Goal: Task Accomplishment & Management: Manage account settings

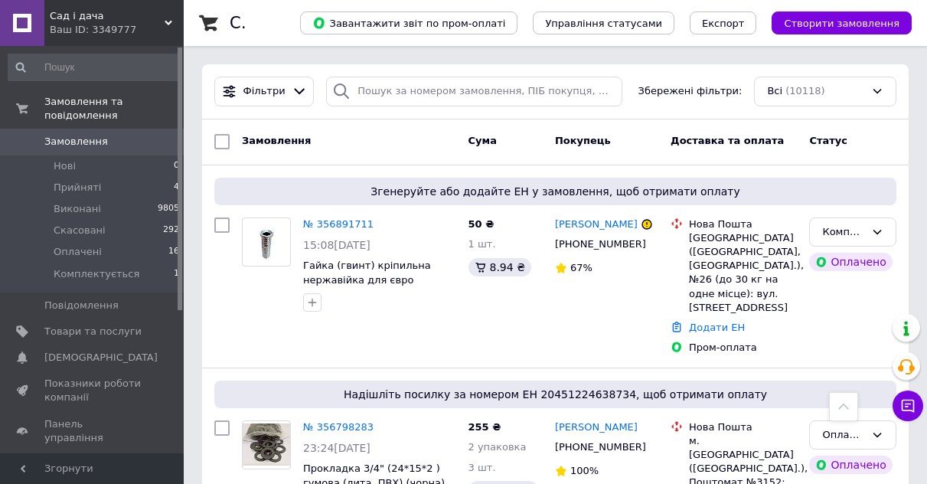
scroll to position [842, 0]
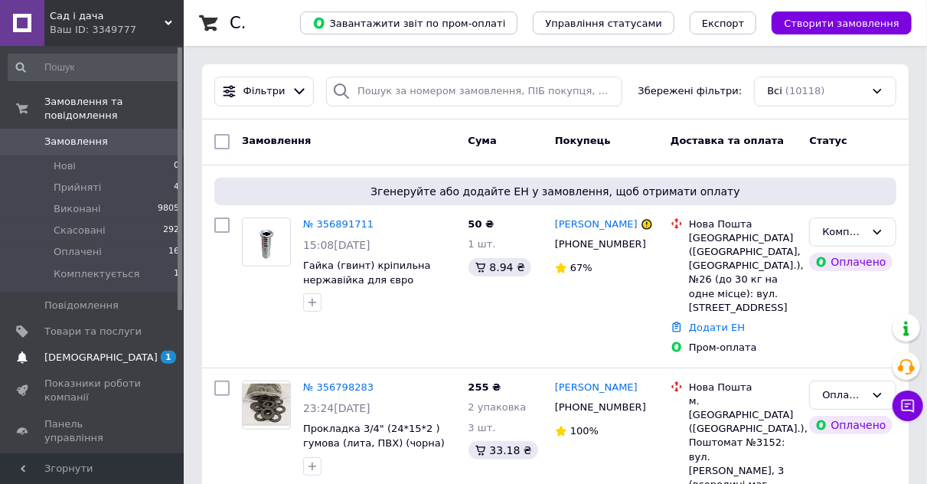
click at [71, 351] on span "[DEMOGRAPHIC_DATA]" at bounding box center [100, 358] width 113 height 14
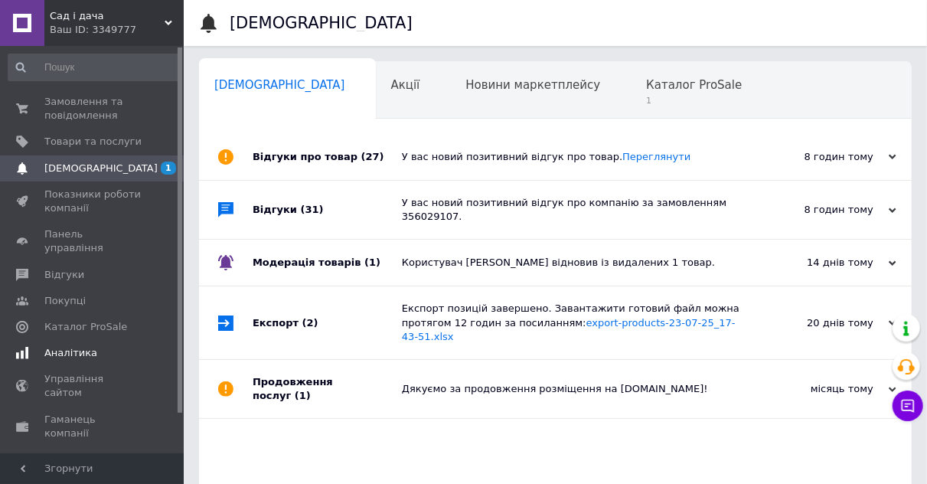
scroll to position [0, 8]
click at [639, 90] on span "Каталог ProSale" at bounding box center [687, 85] width 96 height 14
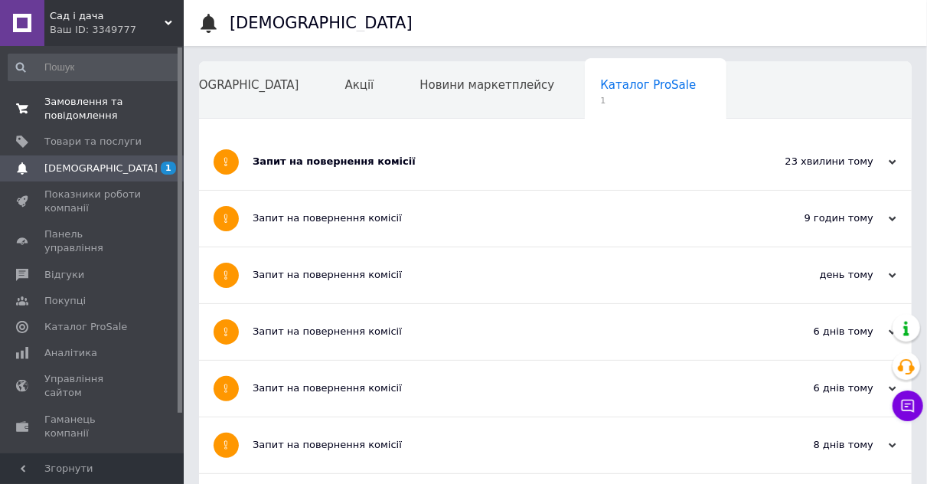
click at [73, 110] on span "Замовлення та повідомлення" at bounding box center [92, 109] width 97 height 28
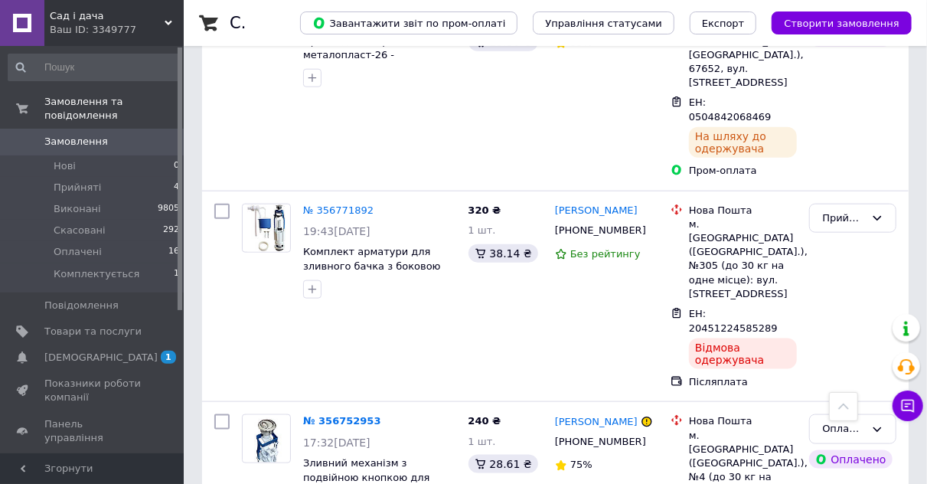
scroll to position [689, 0]
